Goal: Check status: Check status

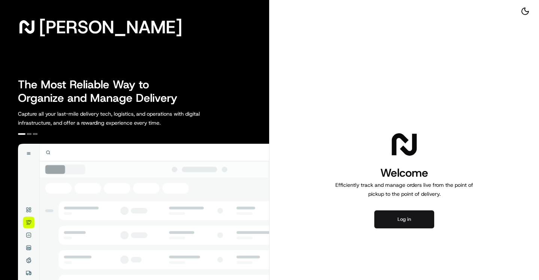
click at [406, 218] on button "Log in" at bounding box center [404, 219] width 60 height 18
